Goal: Information Seeking & Learning: Learn about a topic

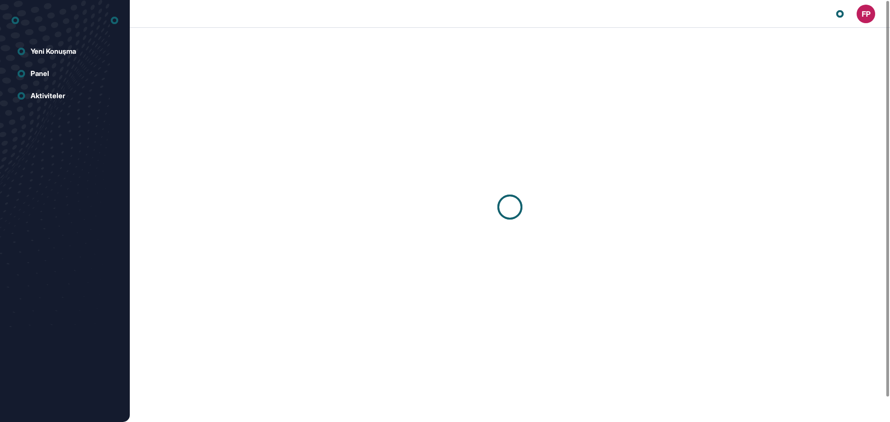
scroll to position [0, 0]
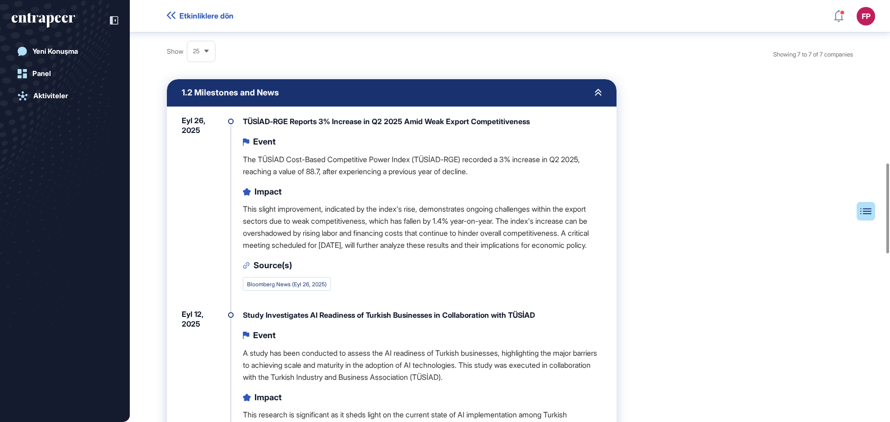
scroll to position [763, 0]
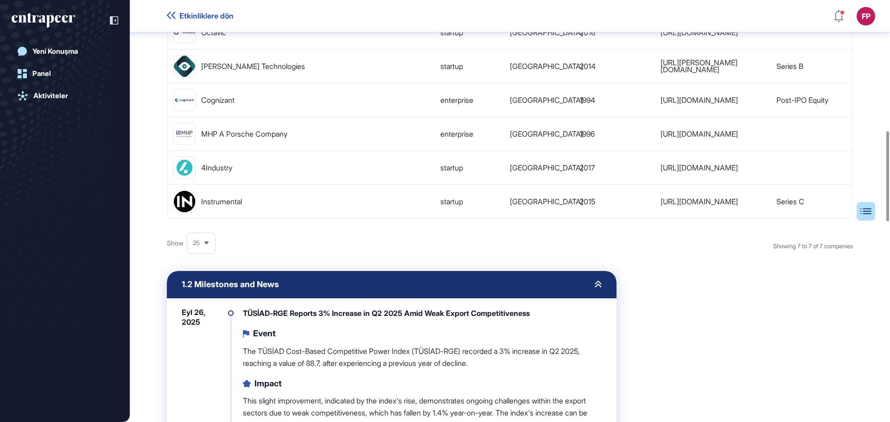
scroll to position [607, 0]
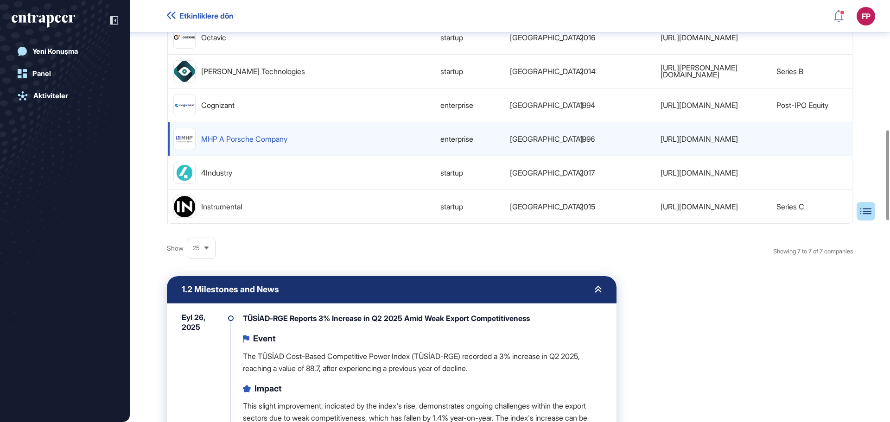
click at [246, 142] on div "MHP A Porsche Company" at bounding box center [244, 138] width 86 height 7
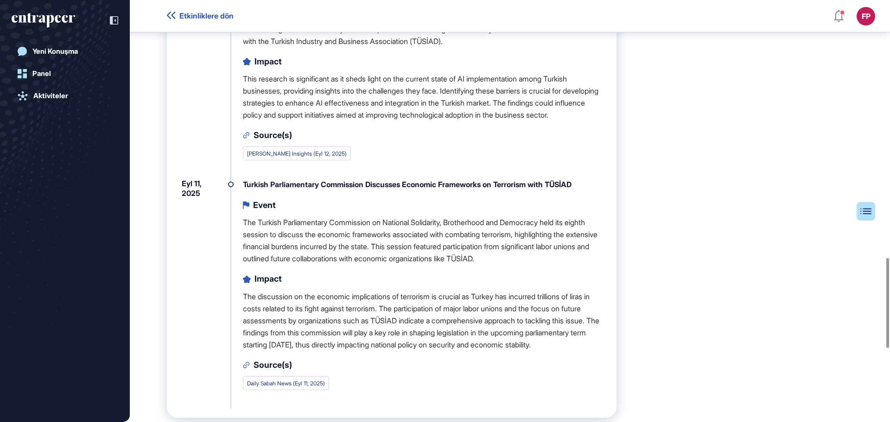
scroll to position [1210, 0]
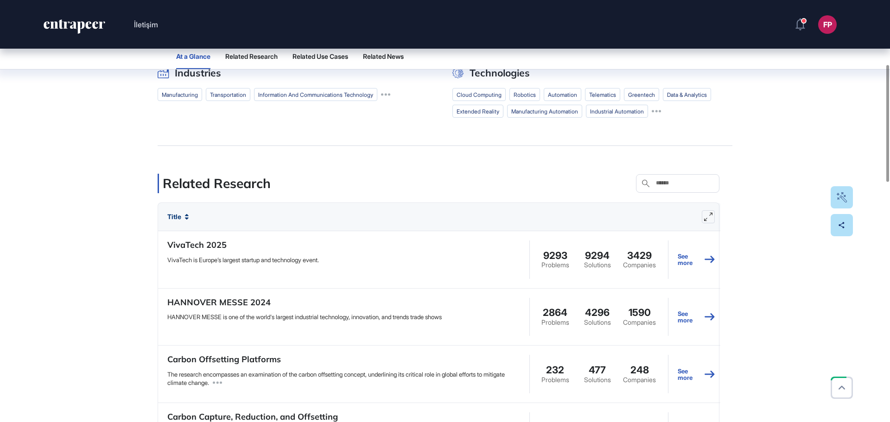
scroll to position [278, 0]
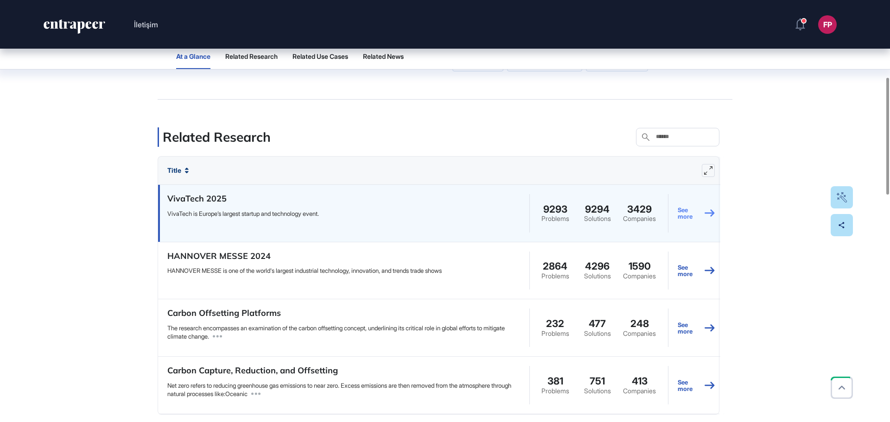
click at [687, 224] on link "See more" at bounding box center [696, 213] width 37 height 42
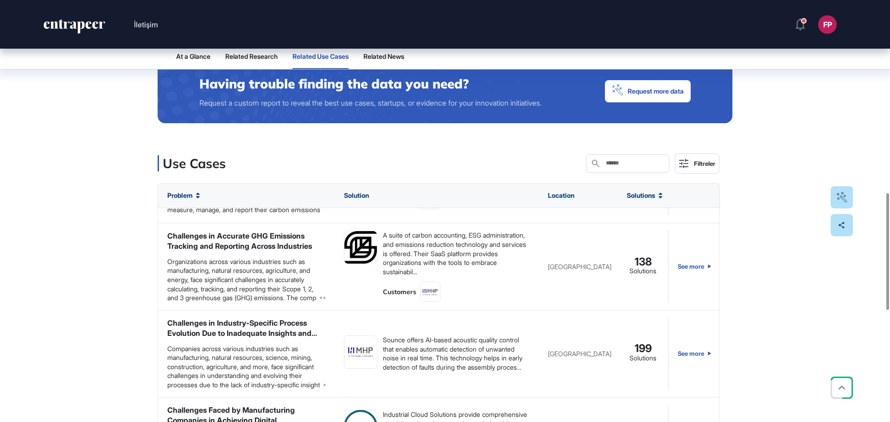
scroll to position [185, 0]
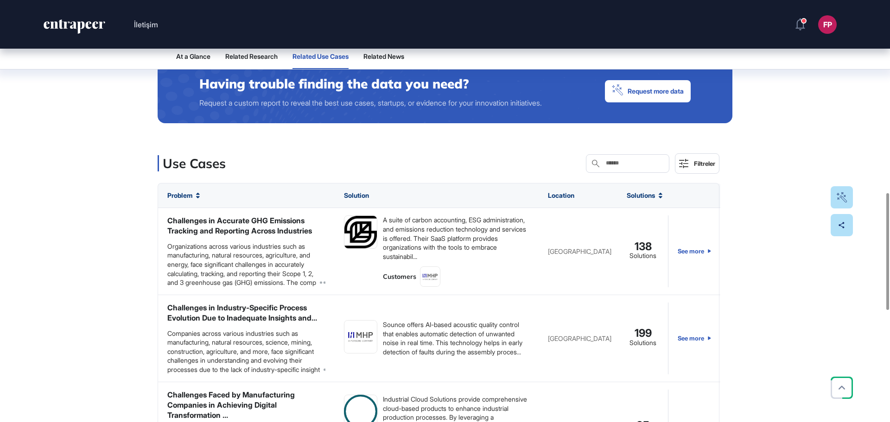
click at [74, 243] on div "At a Glance Related Research Related Use Cases Related News Industries manufact…" at bounding box center [445, 153] width 890 height 1173
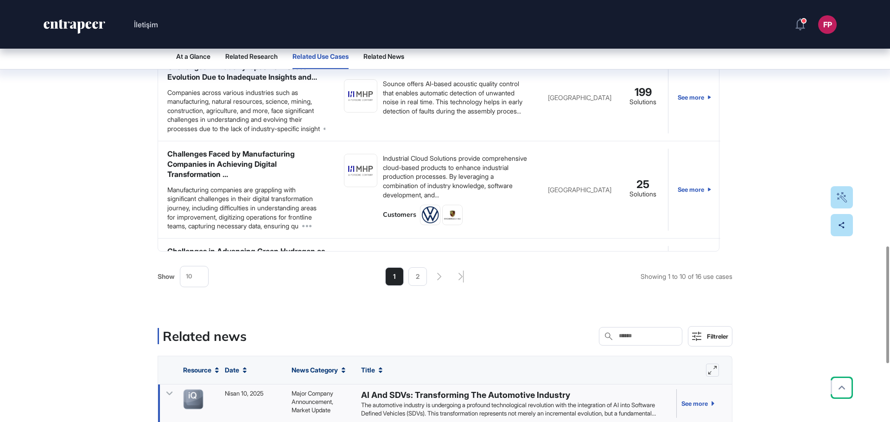
scroll to position [866, 0]
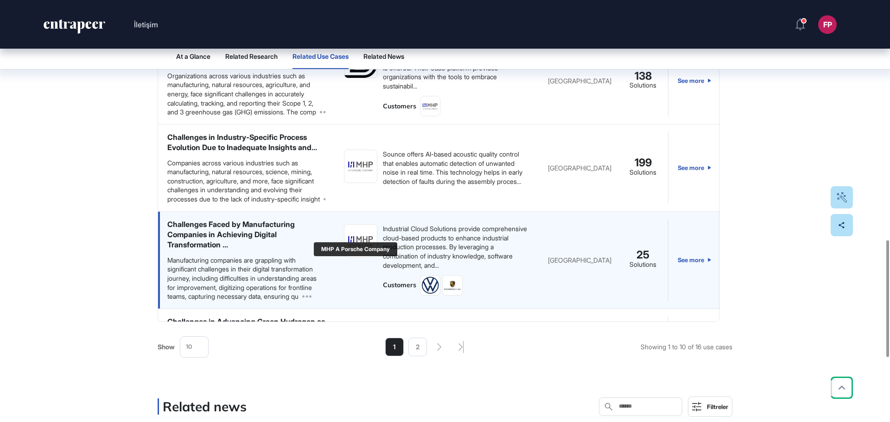
click at [352, 248] on img at bounding box center [360, 241] width 32 height 14
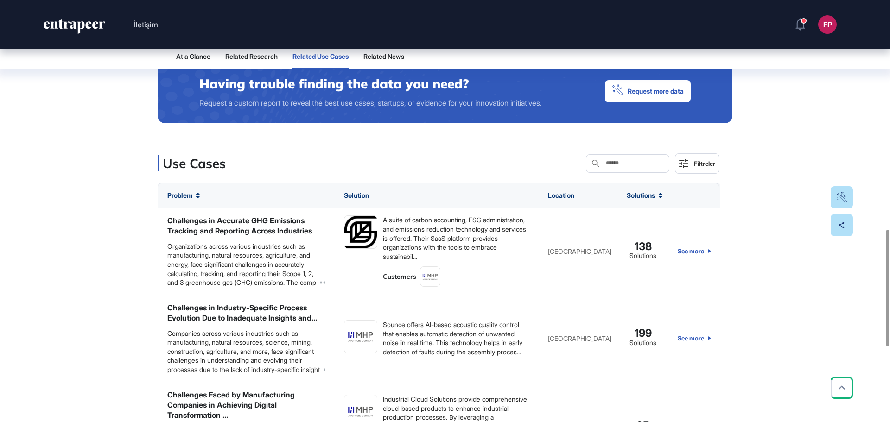
scroll to position [974, 0]
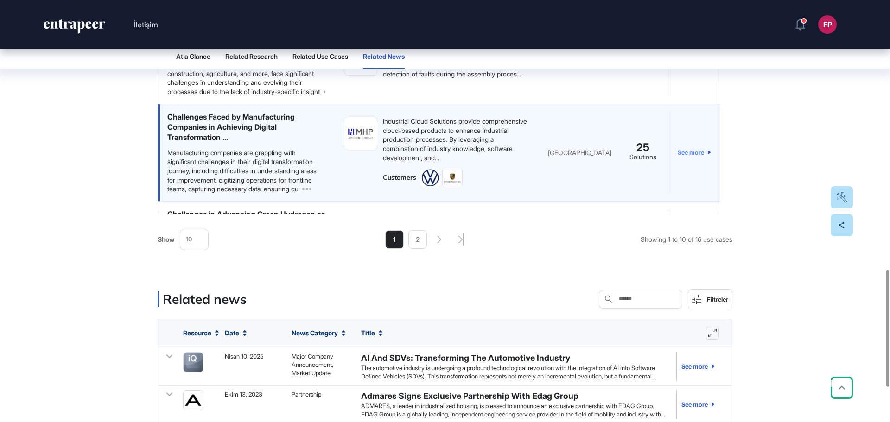
click at [682, 189] on link "See more" at bounding box center [694, 153] width 33 height 82
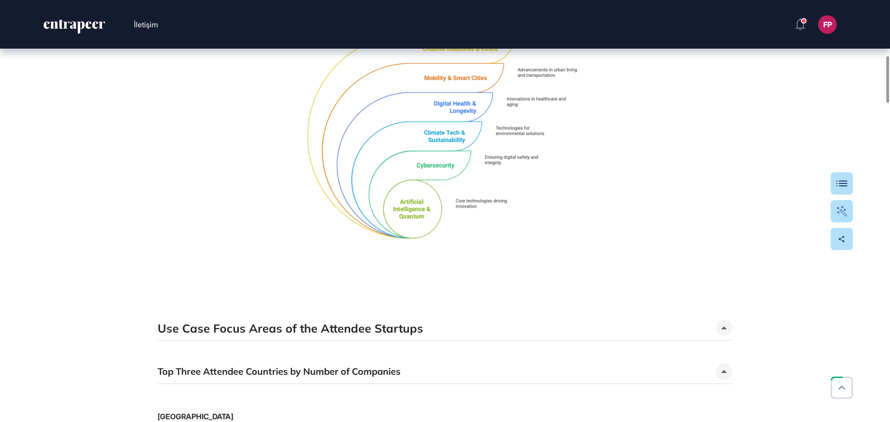
scroll to position [510, 0]
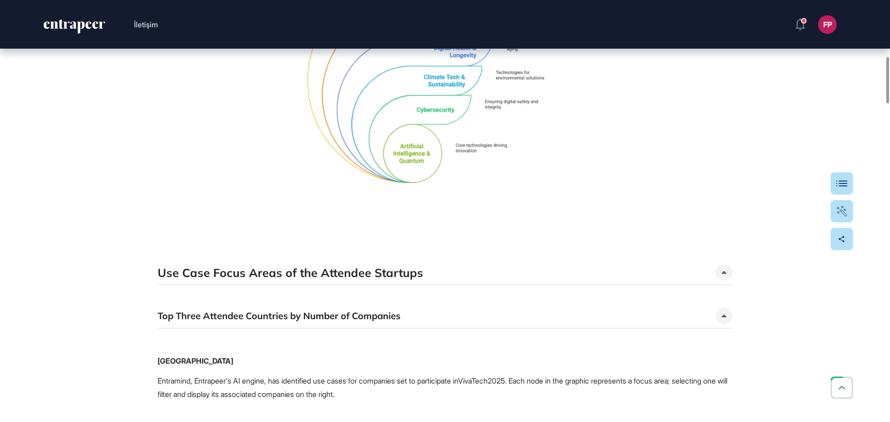
click at [347, 275] on h5 "Use Case Focus Areas of the Attendee Startups" at bounding box center [291, 273] width 266 height 16
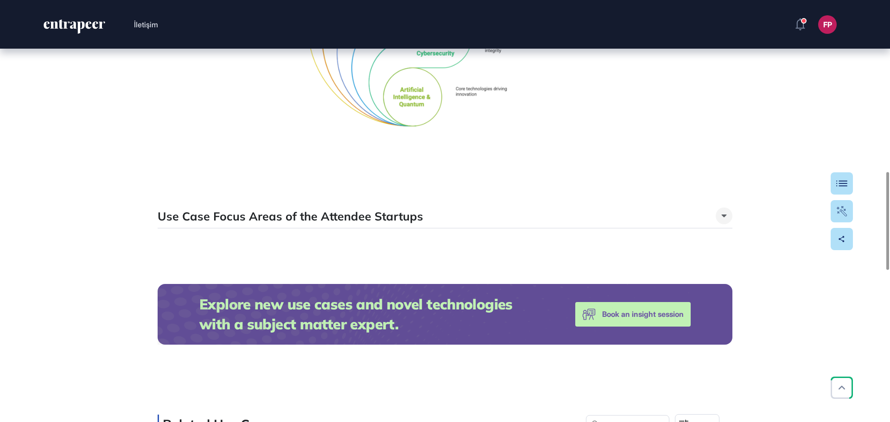
scroll to position [742, 0]
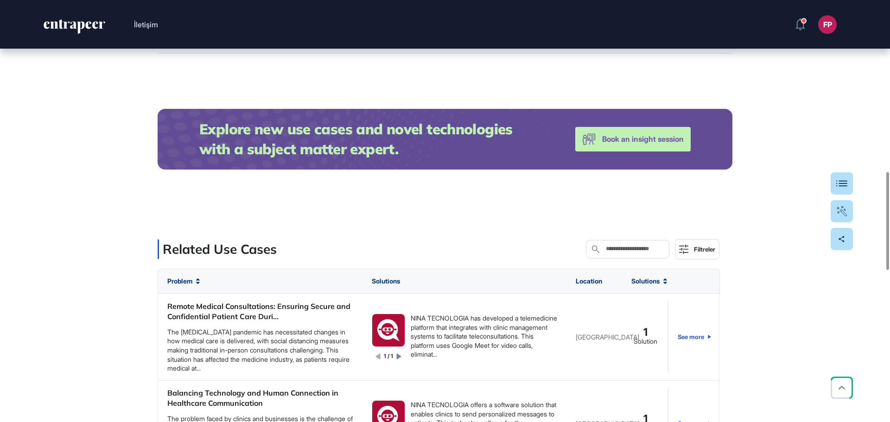
click at [20, 218] on div "Research Follow Bookmark Suggest updates advertising, content & marketing artif…" at bounding box center [445, 179] width 890 height 1744
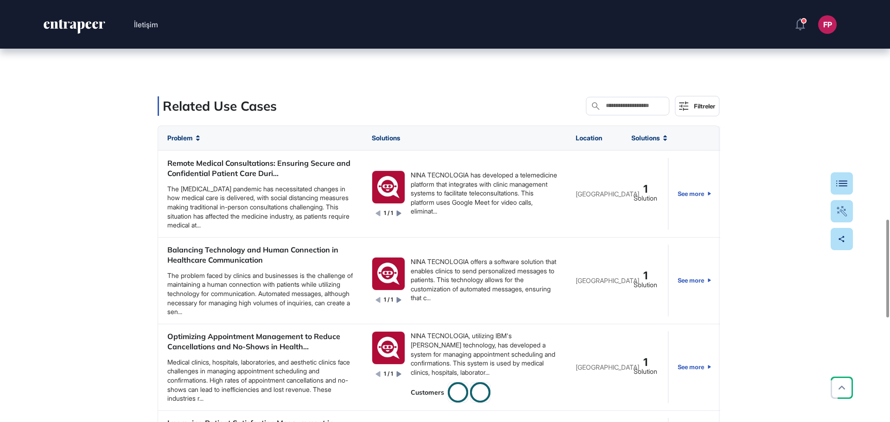
scroll to position [974, 0]
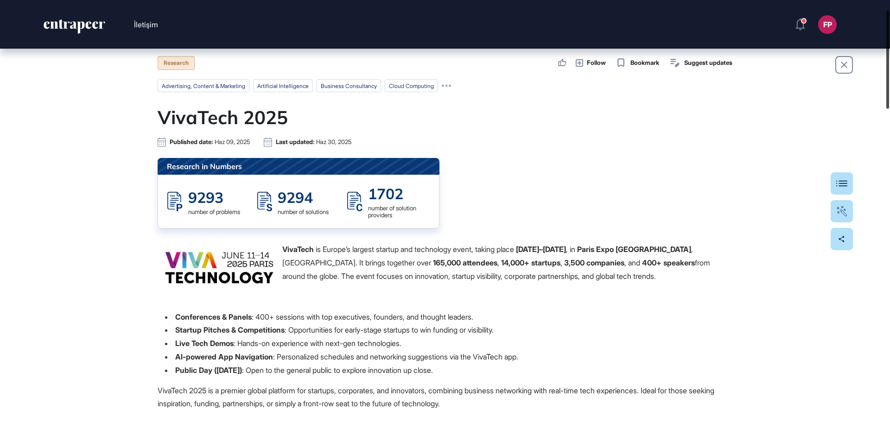
scroll to position [0, 0]
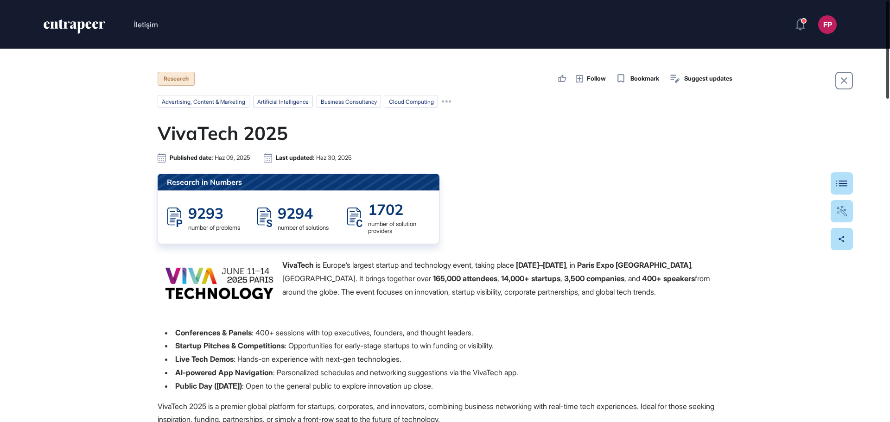
drag, startPoint x: 890, startPoint y: 344, endPoint x: 890, endPoint y: 3, distance: 340.7
click at [889, 3] on div at bounding box center [887, 50] width 3 height 98
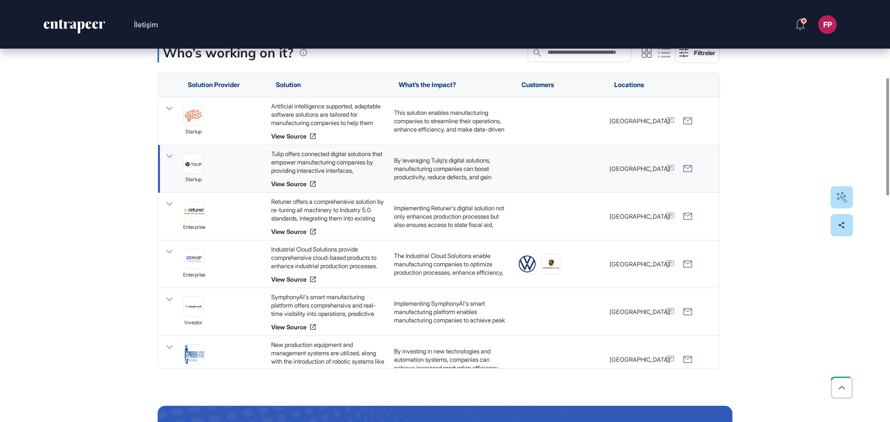
scroll to position [278, 0]
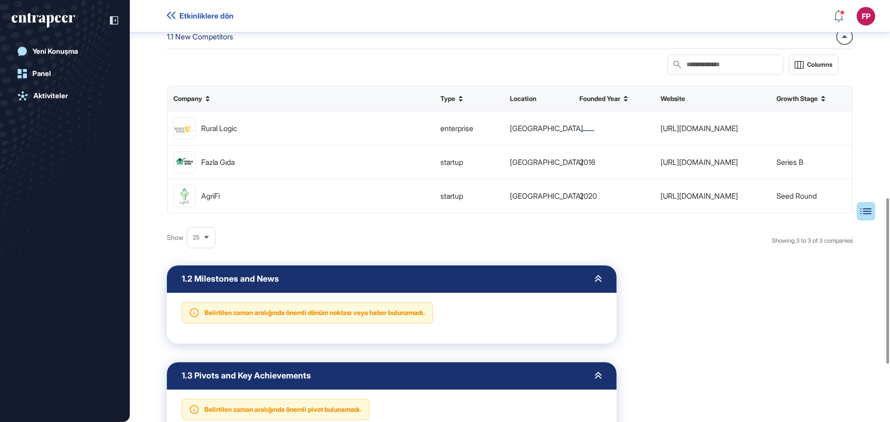
scroll to position [464, 0]
